Goal: Check status: Check status

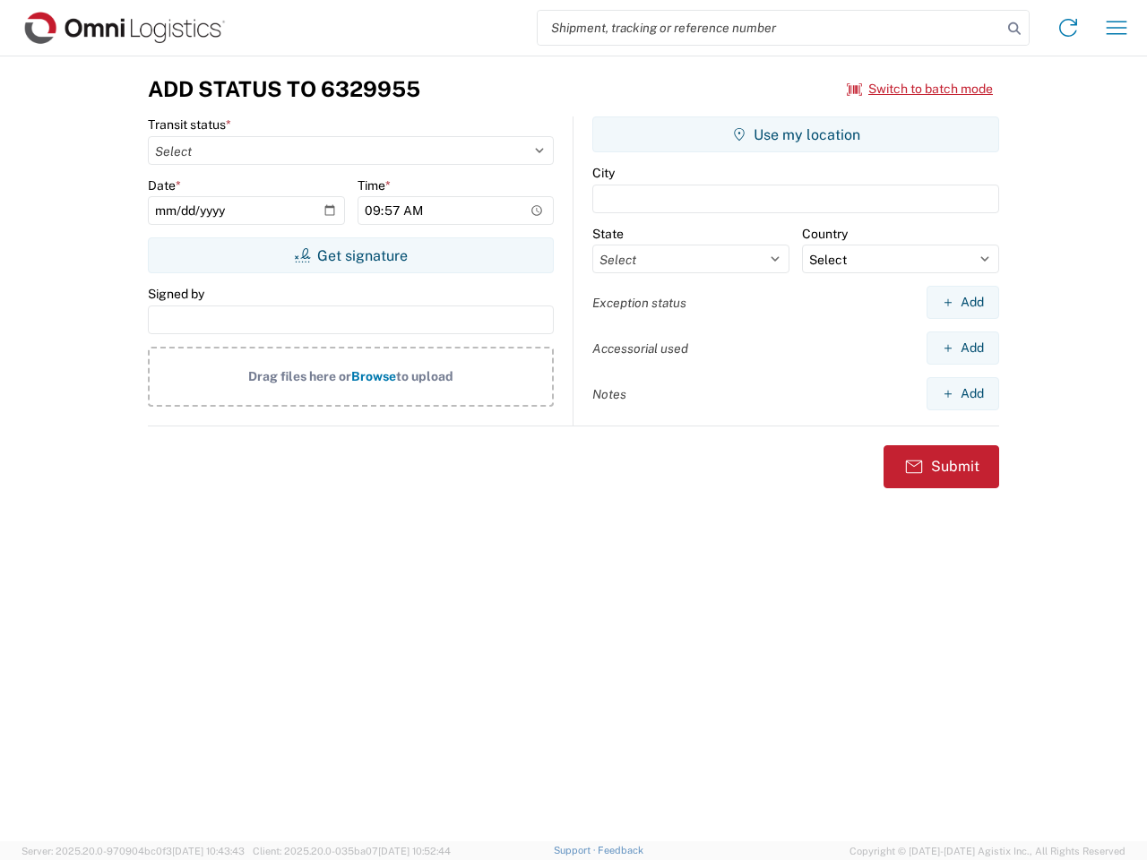
click at [770, 28] on input "search" at bounding box center [770, 28] width 464 height 34
click at [1014, 29] on icon at bounding box center [1014, 28] width 25 height 25
click at [1068, 28] on icon at bounding box center [1068, 27] width 29 height 29
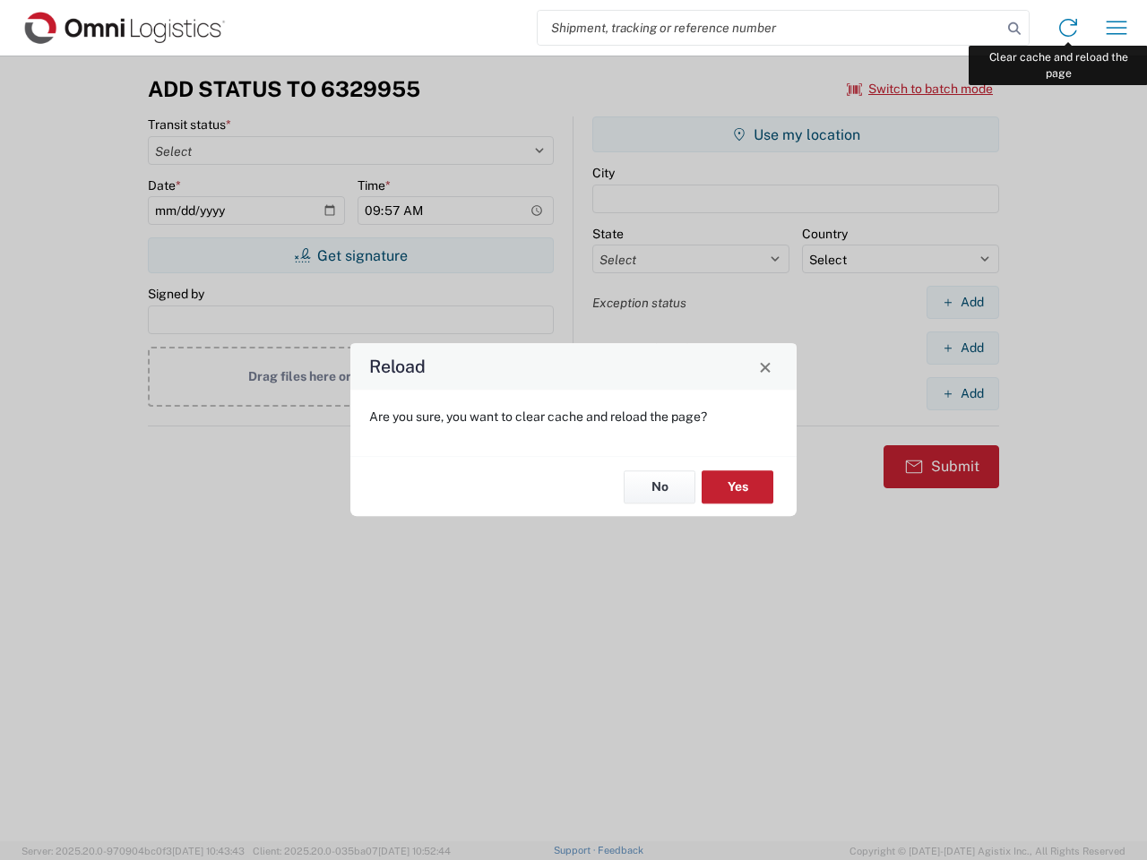
click at [1116, 28] on div "Reload Are you sure, you want to clear cache and reload the page? No Yes" at bounding box center [573, 430] width 1147 height 860
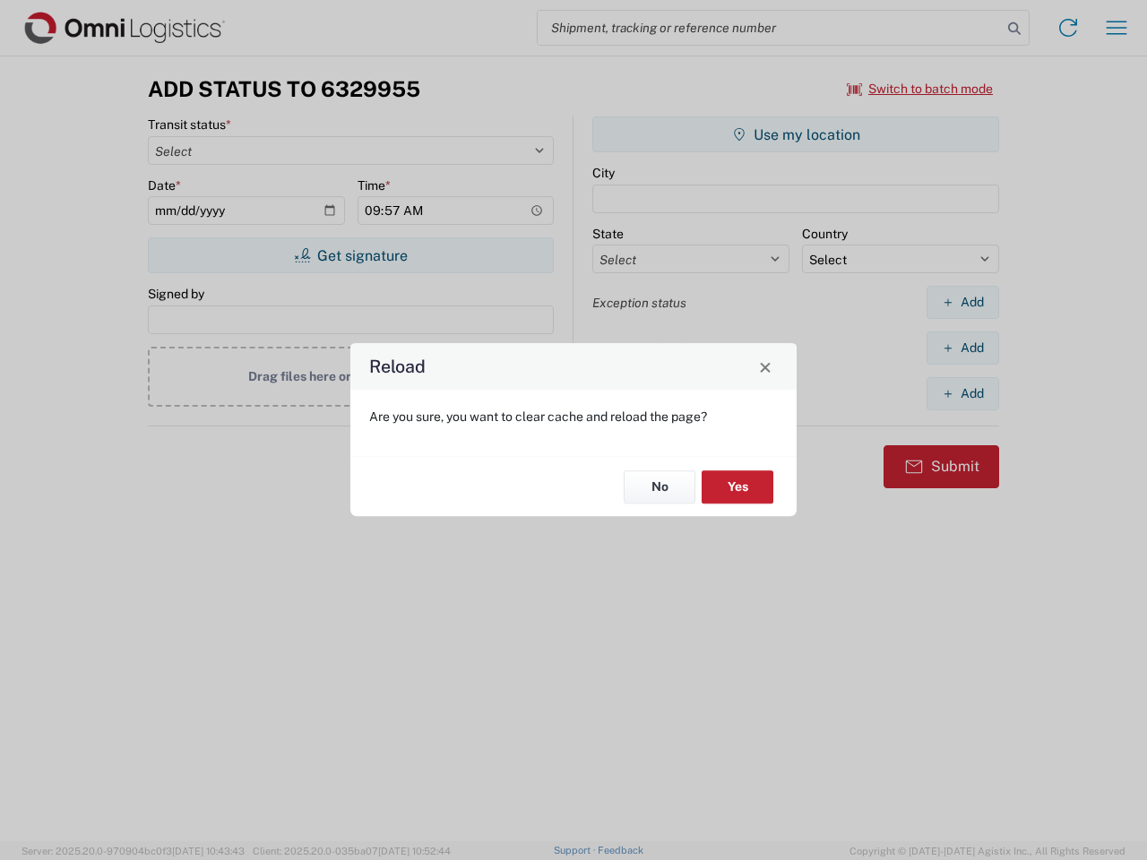
click at [920, 89] on div "Reload Are you sure, you want to clear cache and reload the page? No Yes" at bounding box center [573, 430] width 1147 height 860
click at [350, 255] on div "Reload Are you sure, you want to clear cache and reload the page? No Yes" at bounding box center [573, 430] width 1147 height 860
click at [796, 134] on div "Reload Are you sure, you want to clear cache and reload the page? No Yes" at bounding box center [573, 430] width 1147 height 860
click at [962, 302] on div "Reload Are you sure, you want to clear cache and reload the page? No Yes" at bounding box center [573, 430] width 1147 height 860
click at [962, 348] on div "Reload Are you sure, you want to clear cache and reload the page? No Yes" at bounding box center [573, 430] width 1147 height 860
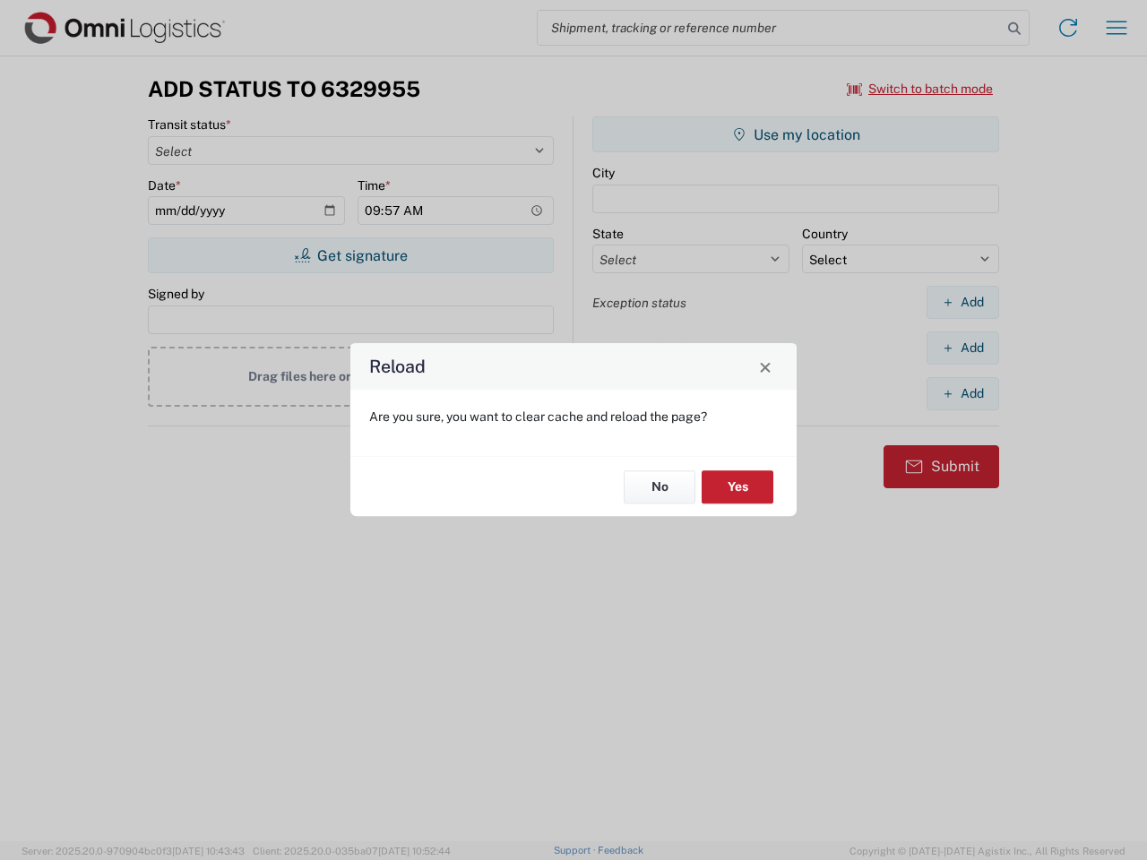
click at [962, 393] on div "Reload Are you sure, you want to clear cache and reload the page? No Yes" at bounding box center [573, 430] width 1147 height 860
